Goal: Complete application form

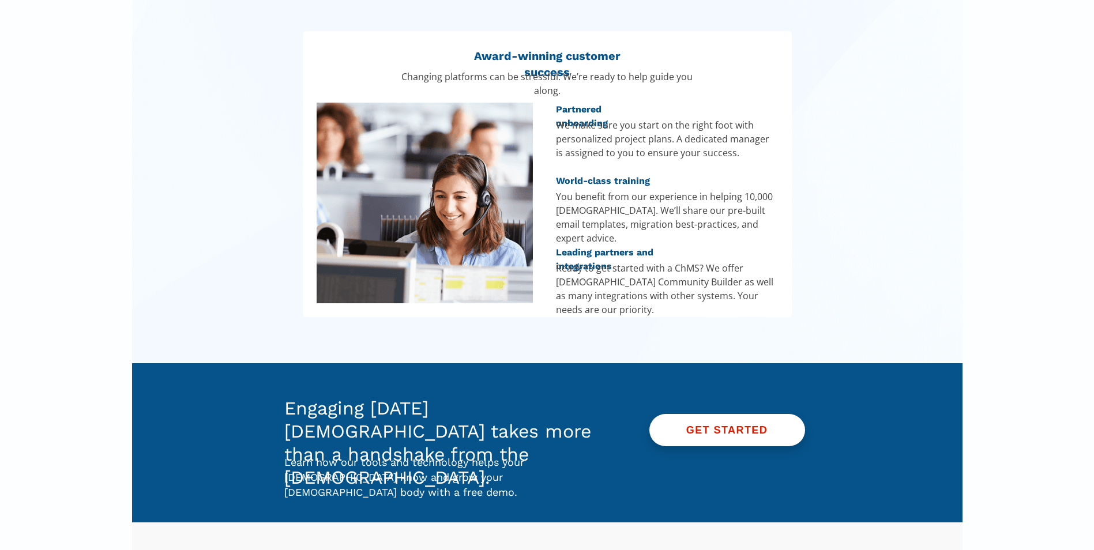
scroll to position [1569, 0]
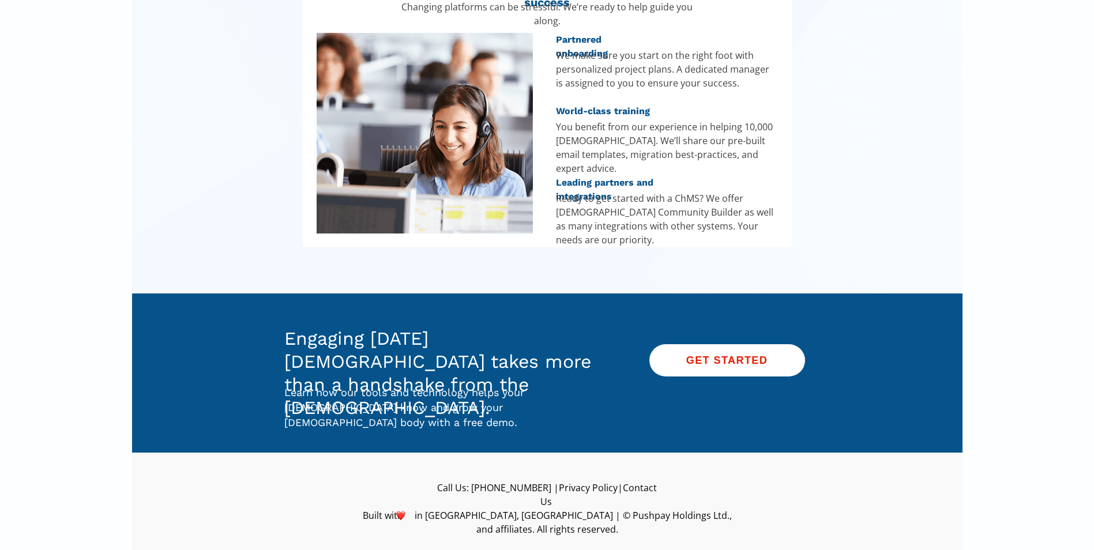
drag, startPoint x: 569, startPoint y: 309, endPoint x: 760, endPoint y: 348, distance: 194.8
click at [627, 321] on div at bounding box center [548, 373] width 554 height 159
click at [771, 362] on span "GET STARTED" at bounding box center [728, 360] width 156 height 13
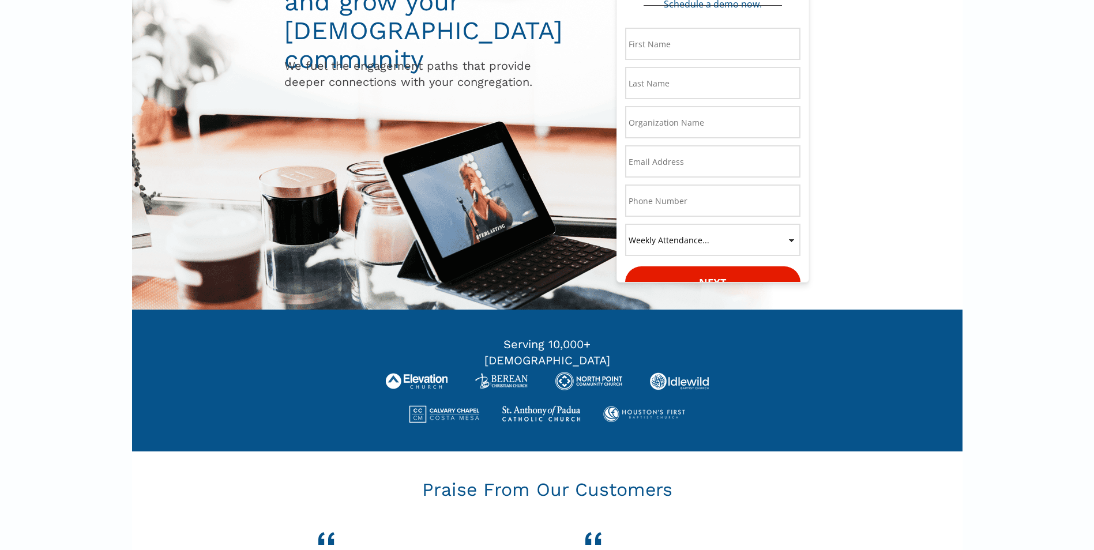
scroll to position [65, 0]
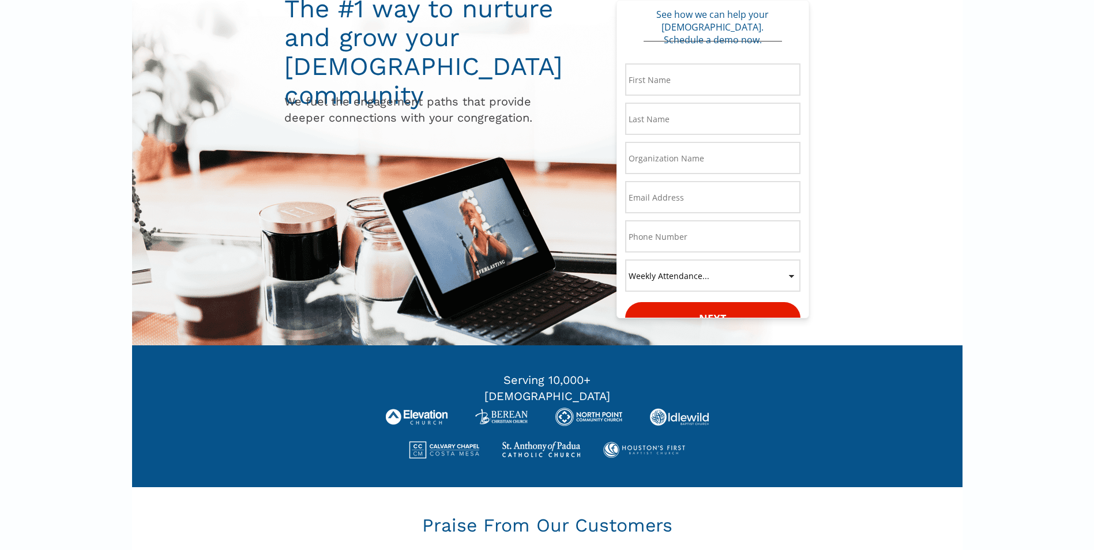
click at [540, 417] on img at bounding box center [547, 434] width 323 height 52
click at [715, 73] on input "* First Name:" at bounding box center [712, 79] width 175 height 32
type input "Zion"
click at [669, 116] on input "* Last Name:" at bounding box center [712, 119] width 175 height 32
type input "n"
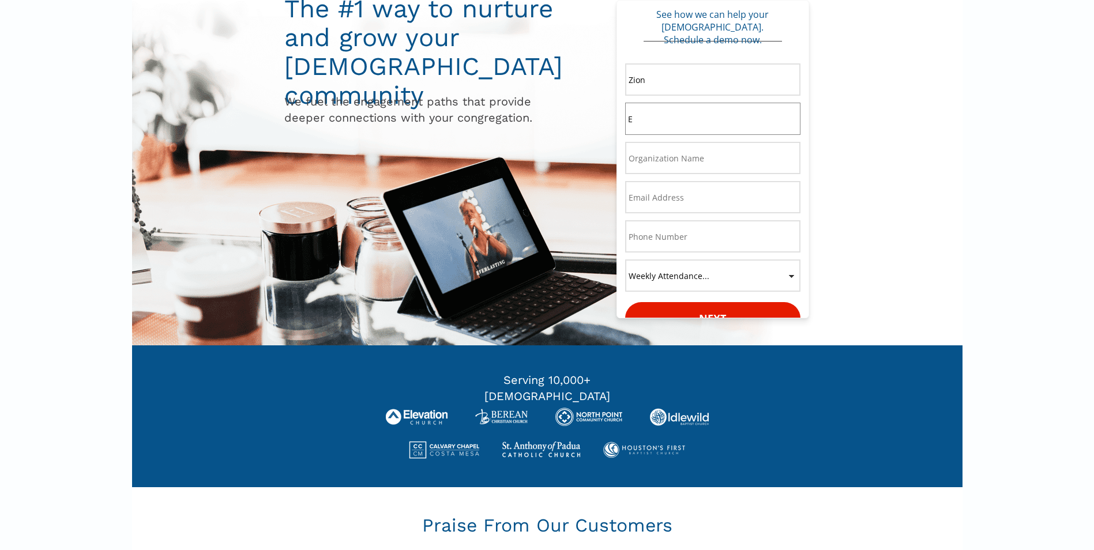
type input "English"
type input "[EMAIL_ADDRESS][DOMAIN_NAME]"
click at [654, 171] on input "* Organization Name" at bounding box center [712, 158] width 175 height 32
type input "yaf"
click at [686, 243] on input "* Phone Number:" at bounding box center [712, 236] width 175 height 32
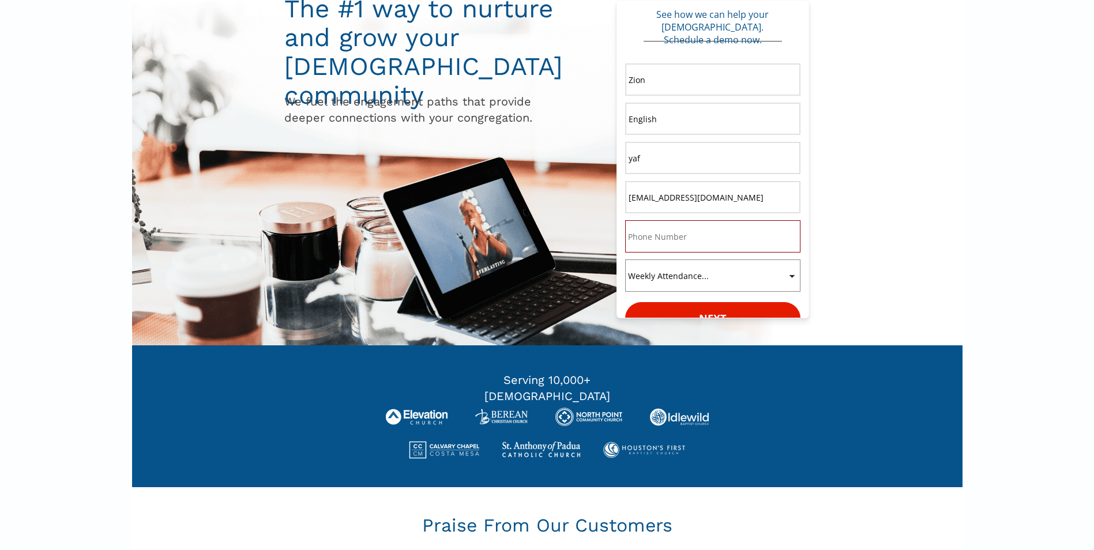
click at [682, 269] on select "Weekly Attendance... 1100+ 400-1099 200-399 0-199" at bounding box center [712, 276] width 175 height 32
